Goal: Information Seeking & Learning: Learn about a topic

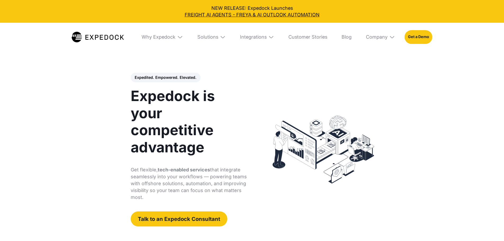
select select
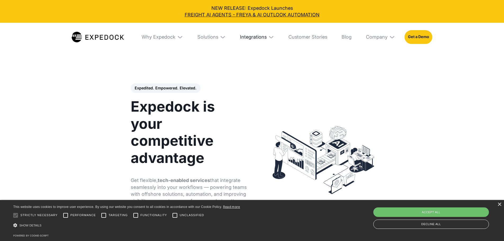
click at [253, 38] on div "Integrations" at bounding box center [253, 37] width 27 height 6
click at [274, 69] on link "Cargowise" at bounding box center [254, 74] width 49 height 15
click at [274, 62] on link "Custom TMS" at bounding box center [254, 58] width 49 height 15
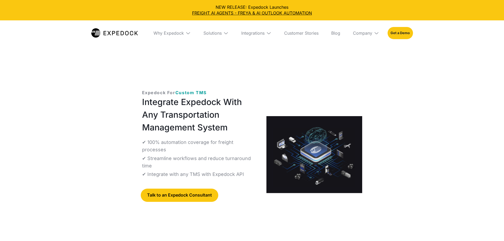
select select
